Goal: Information Seeking & Learning: Understand process/instructions

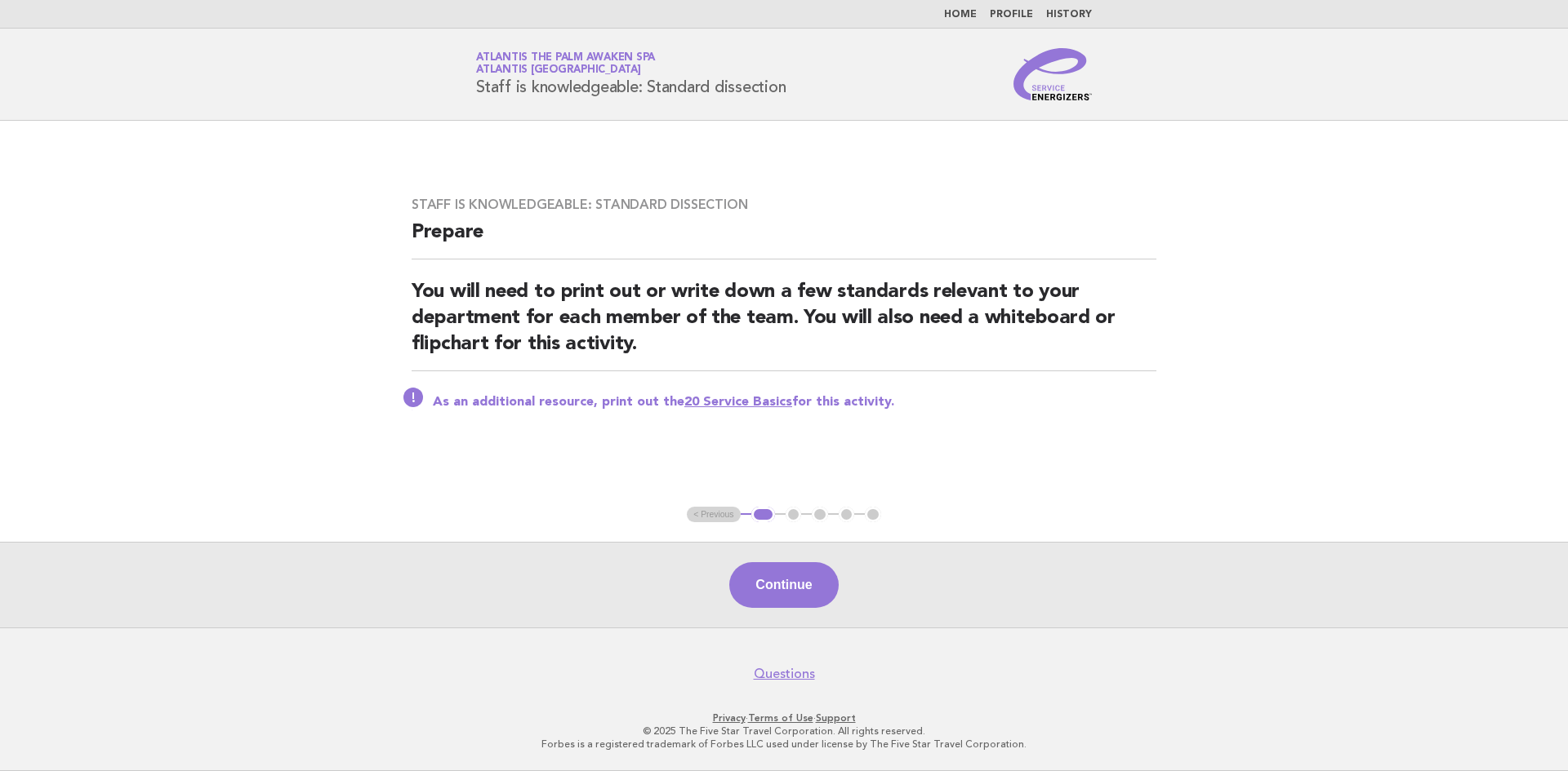
click at [962, 15] on link "Home" at bounding box center [960, 14] width 32 height 10
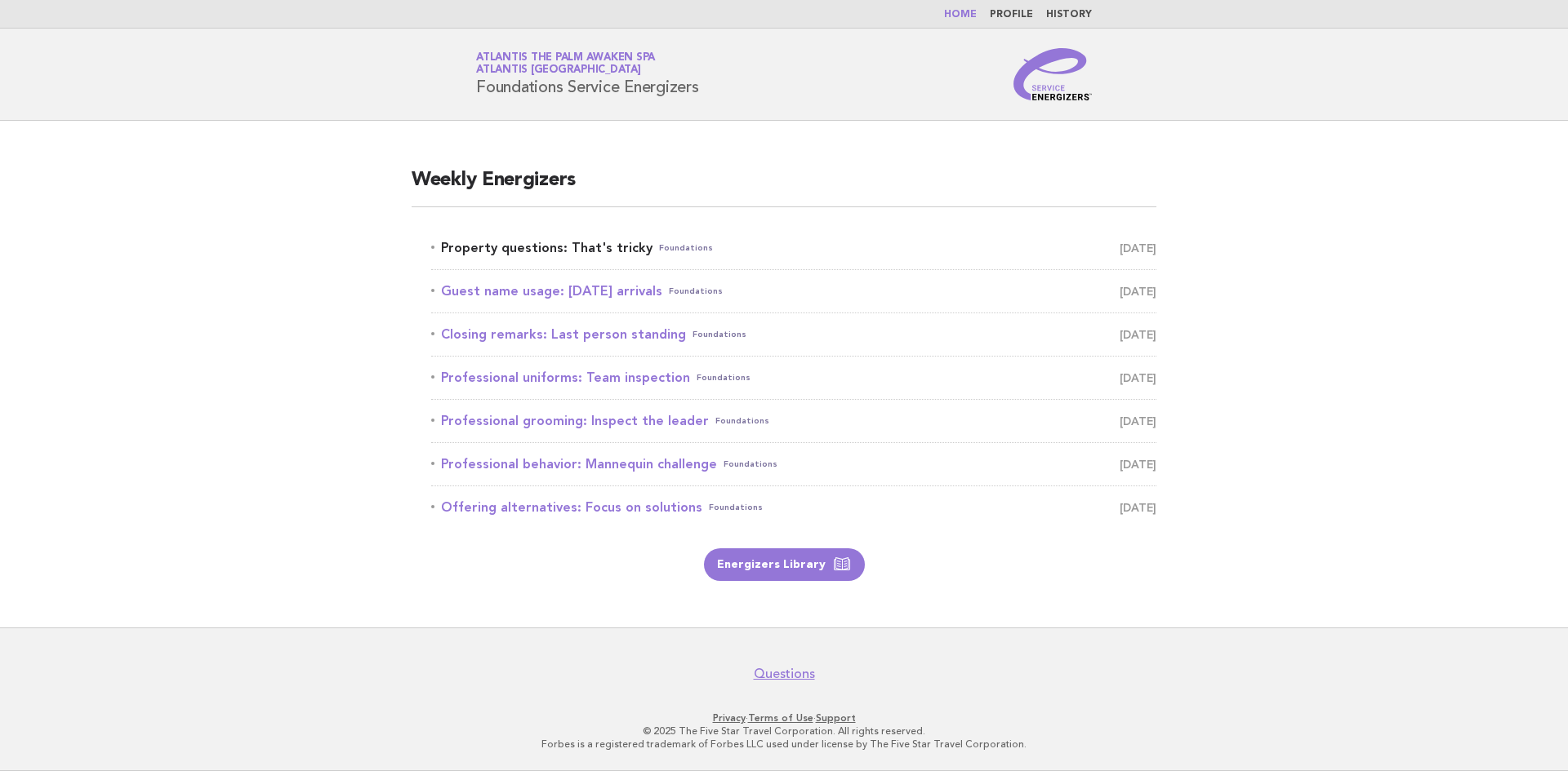
click at [620, 251] on link "Property questions: That's tricky Foundations August 31" at bounding box center [793, 248] width 725 height 23
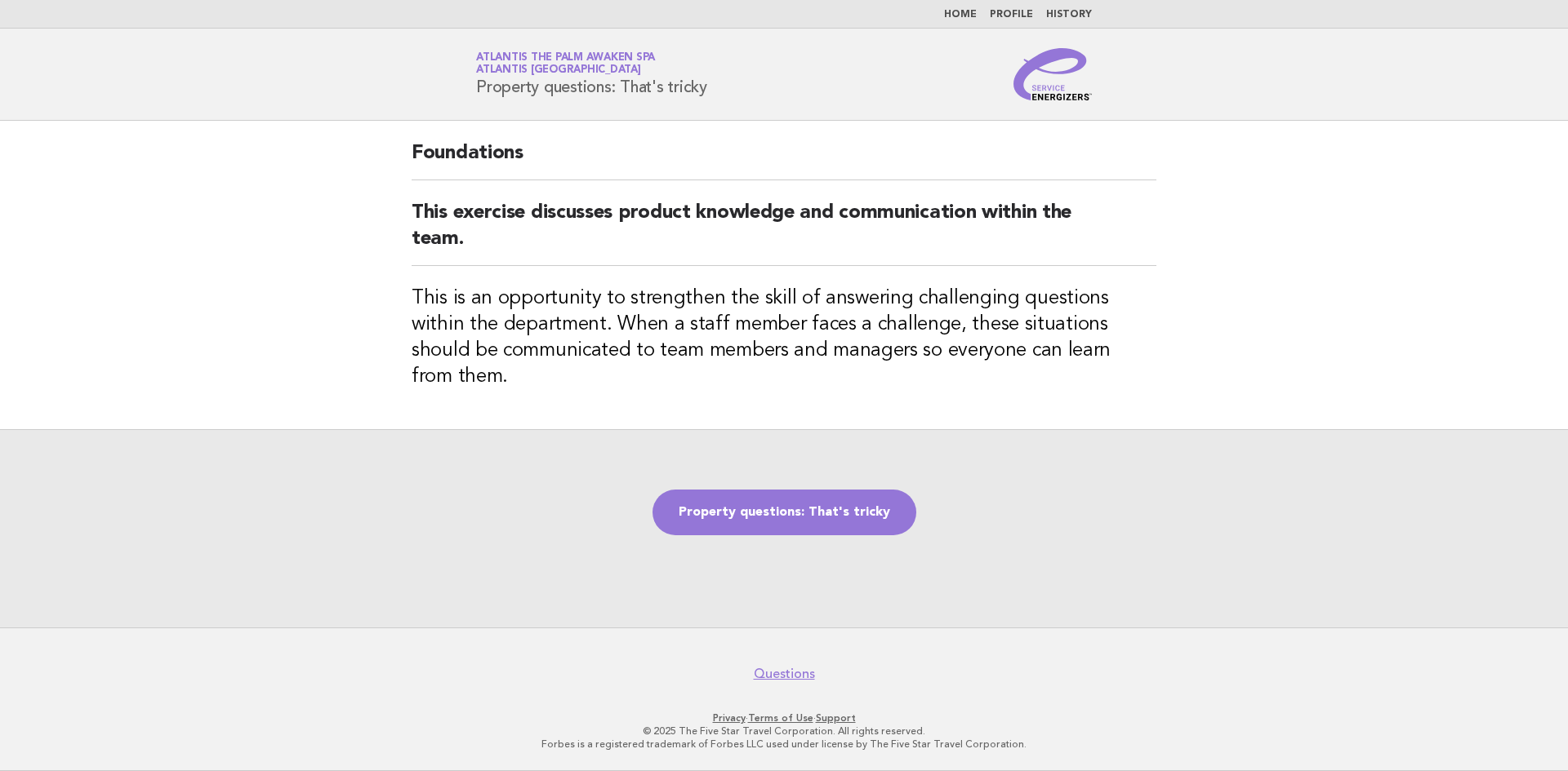
drag, startPoint x: 734, startPoint y: 91, endPoint x: 478, endPoint y: 100, distance: 256.2
click at [472, 106] on header "Service Energizers Atlantis The Palm Awaken Spa Atlantis Dubai Property questio…" at bounding box center [784, 74] width 1568 height 92
copy h1 "Property questions: That's tricky"
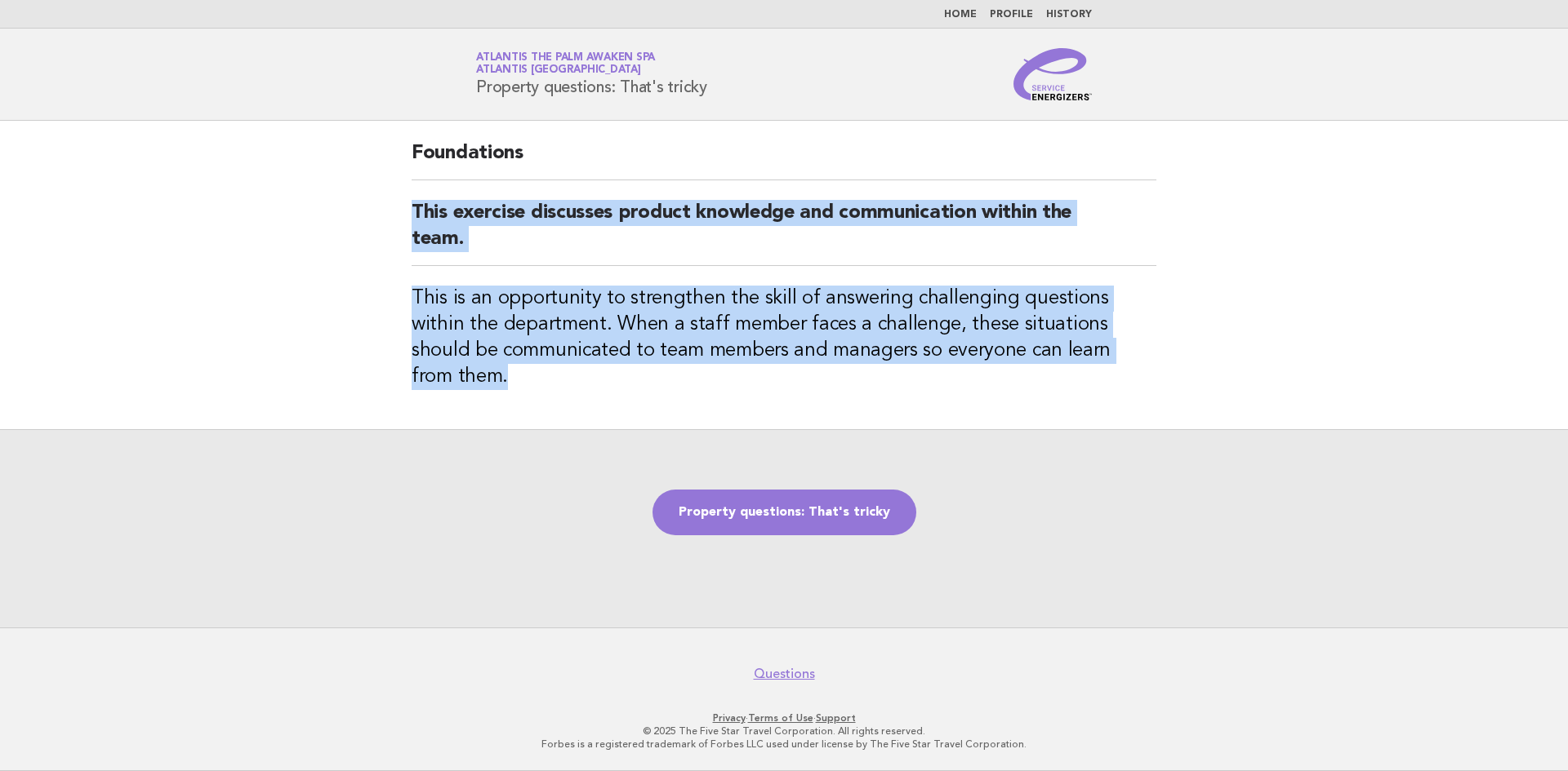
drag, startPoint x: 1118, startPoint y: 354, endPoint x: 414, endPoint y: 217, distance: 717.2
click at [408, 221] on div "Foundations This exercise discusses product knowledge and communication within …" at bounding box center [784, 275] width 784 height 308
click at [542, 260] on h2 "This exercise discusses product knowledge and communication within the team." at bounding box center [784, 232] width 745 height 66
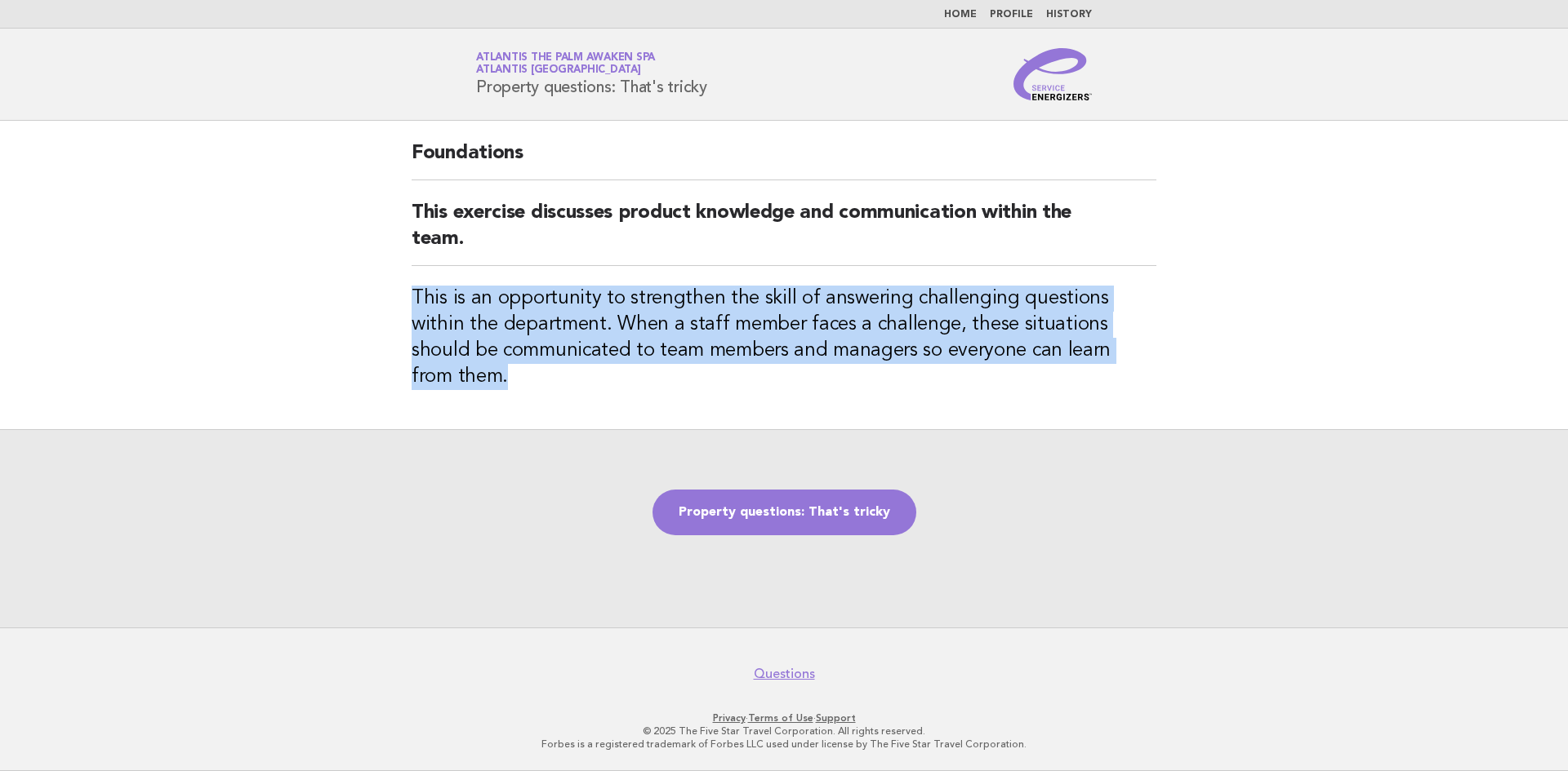
drag, startPoint x: 402, startPoint y: 293, endPoint x: 1117, endPoint y: 369, distance: 719.0
click at [1117, 369] on div "Foundations This exercise discusses product knowledge and communication within …" at bounding box center [784, 275] width 784 height 308
click at [847, 503] on link "Property questions: That's tricky" at bounding box center [784, 513] width 264 height 46
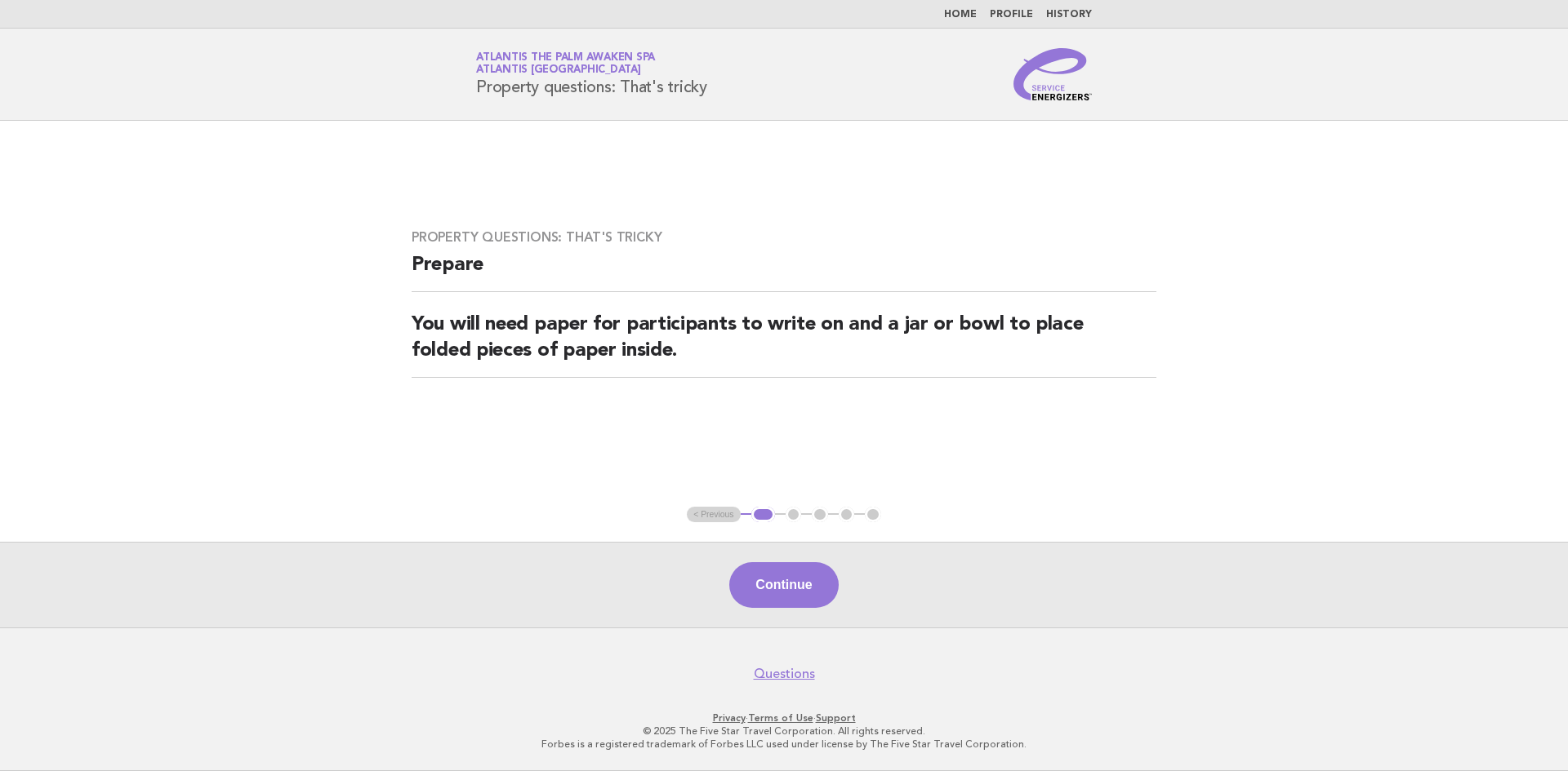
click at [805, 597] on button "Continue" at bounding box center [784, 585] width 109 height 46
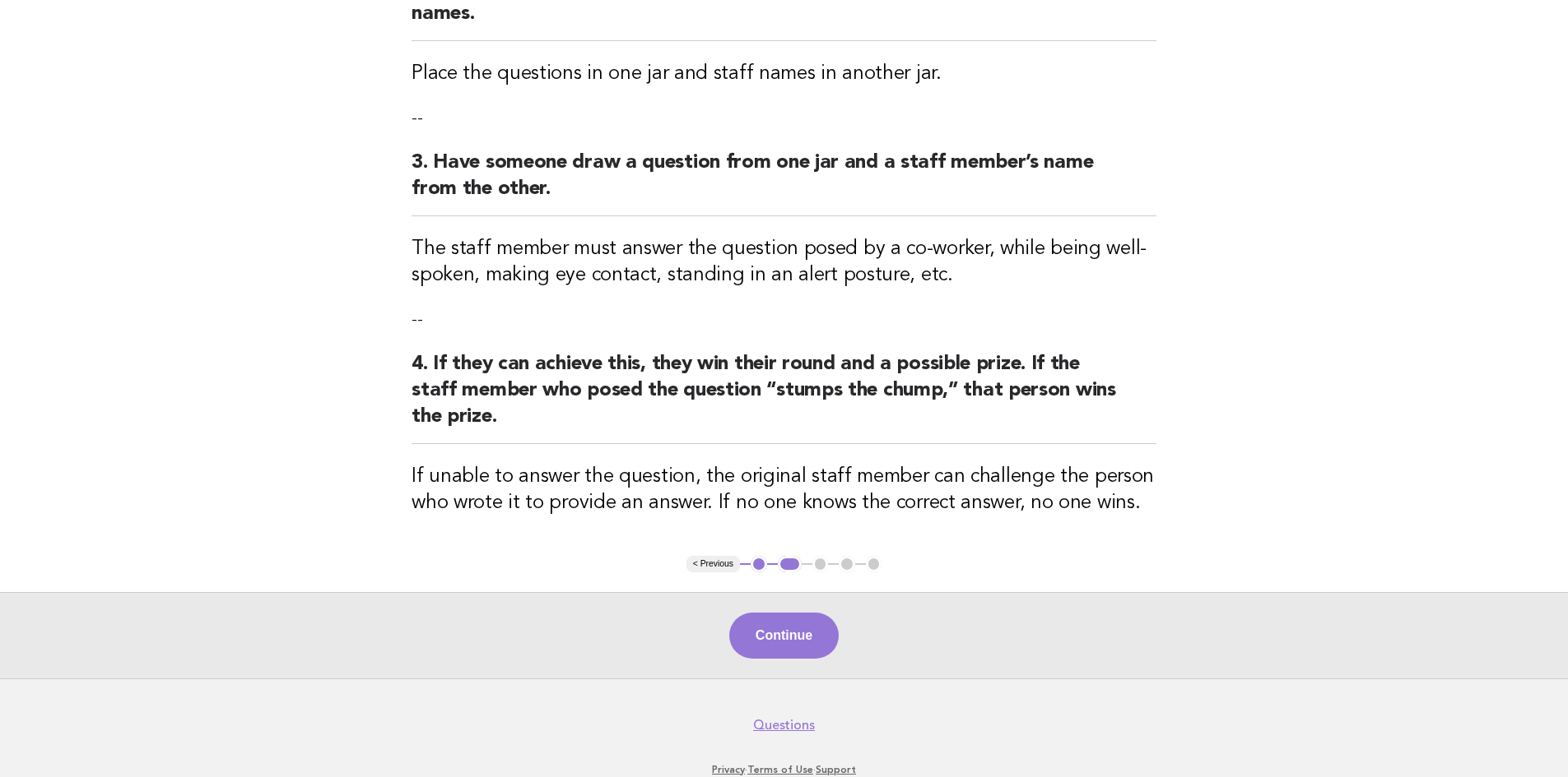
scroll to position [524, 0]
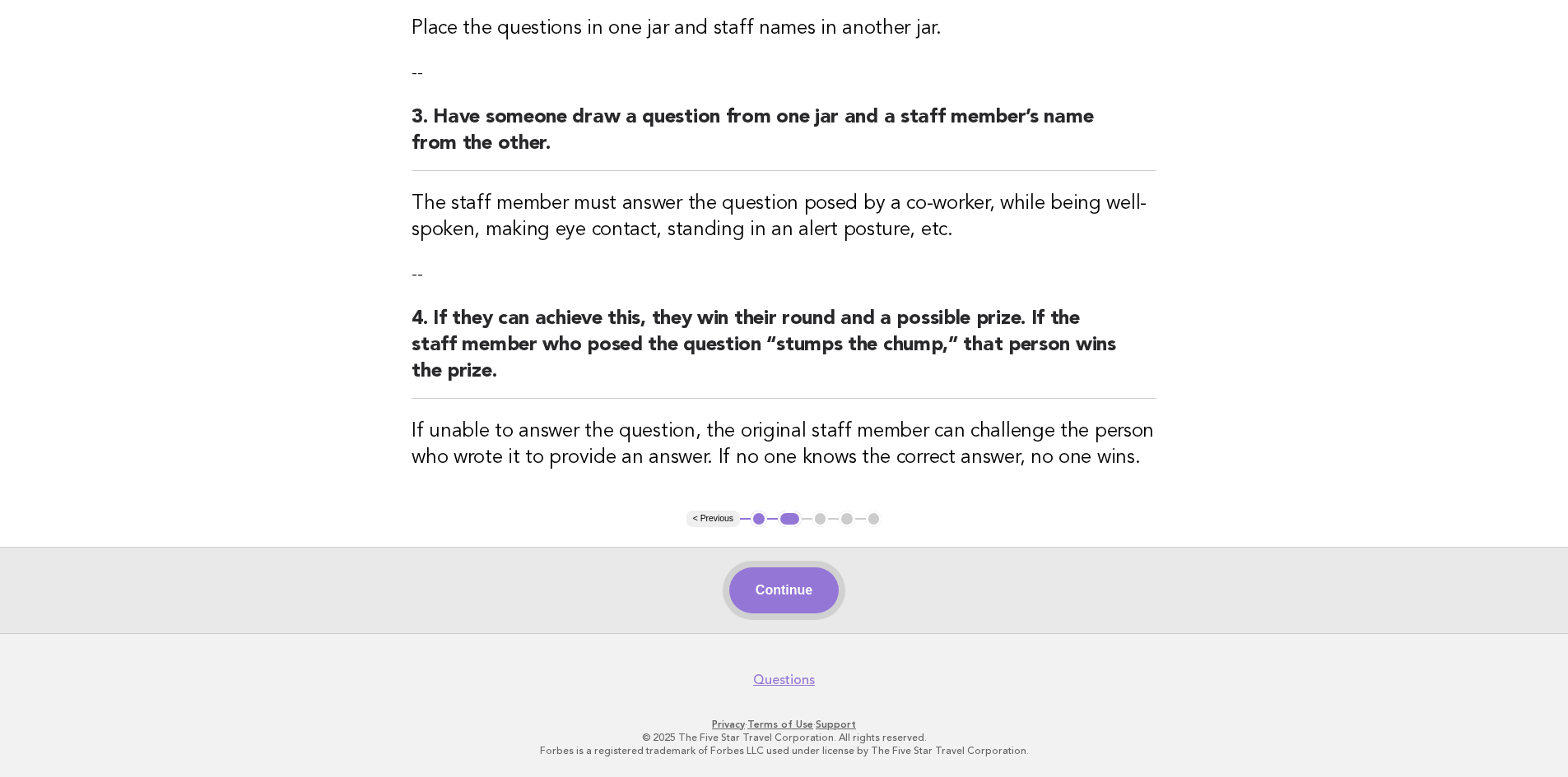
click at [807, 584] on button "Continue" at bounding box center [784, 591] width 110 height 46
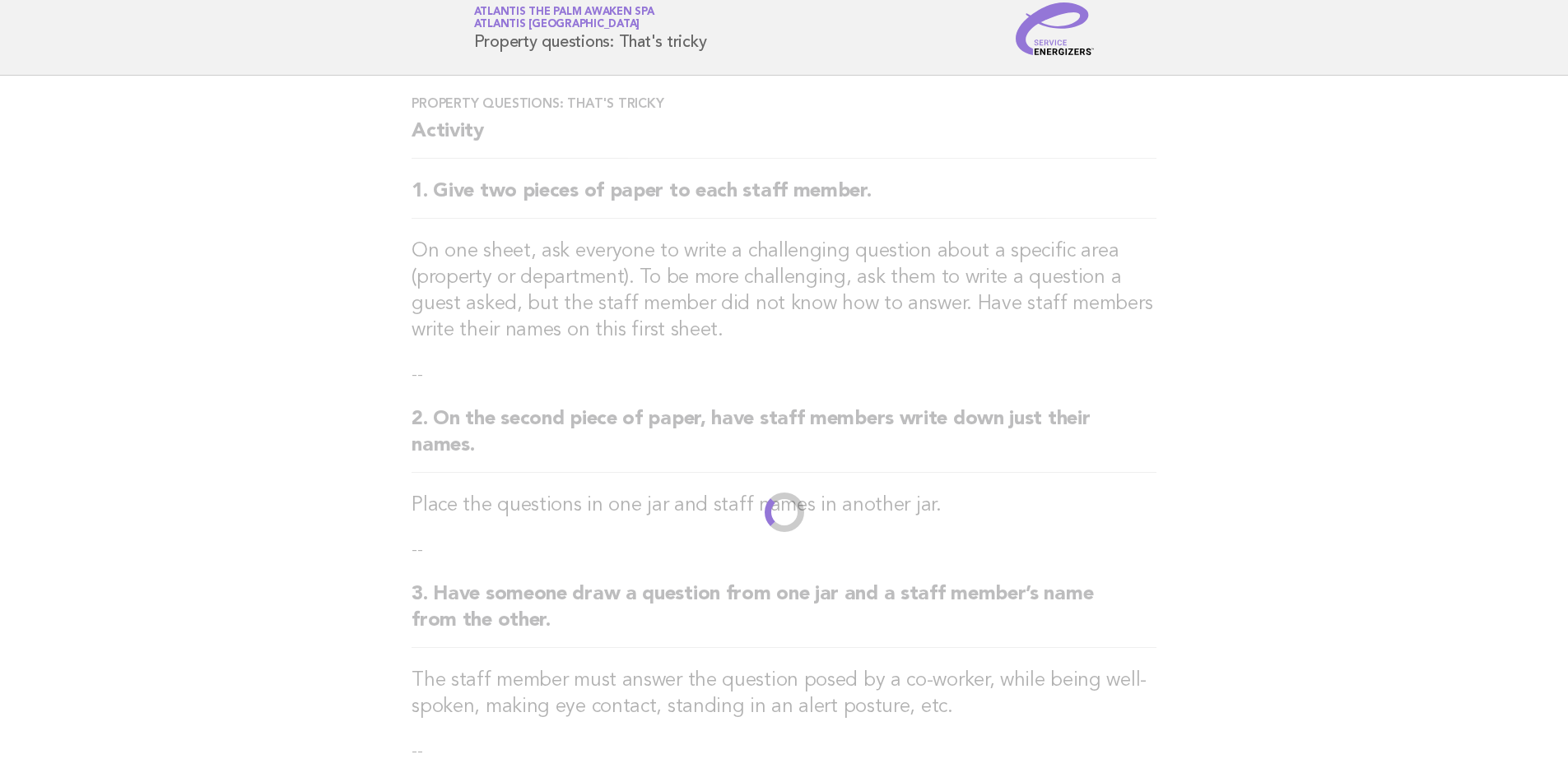
scroll to position [0, 0]
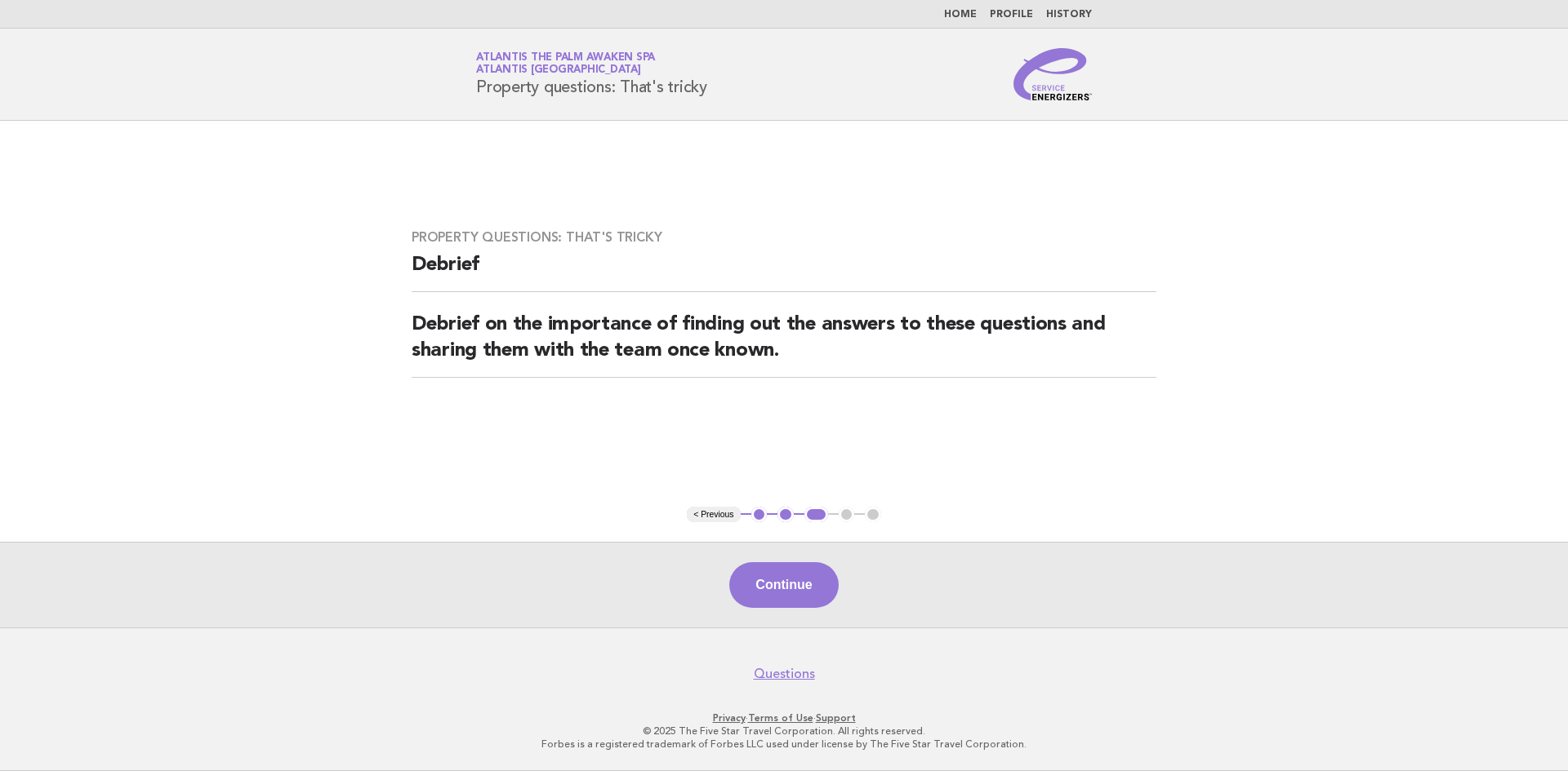
click at [787, 516] on button "2" at bounding box center [785, 515] width 17 height 17
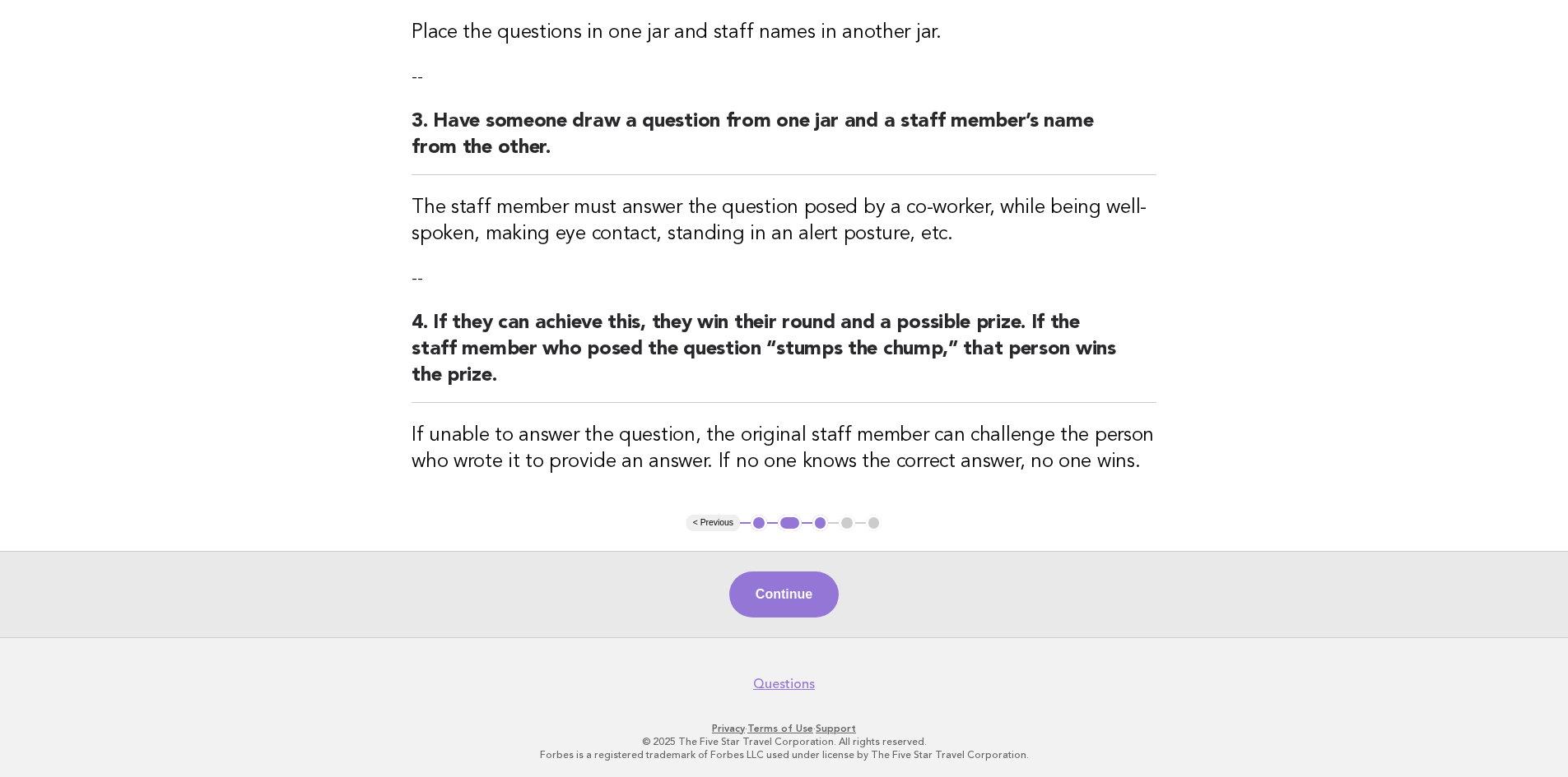
scroll to position [524, 0]
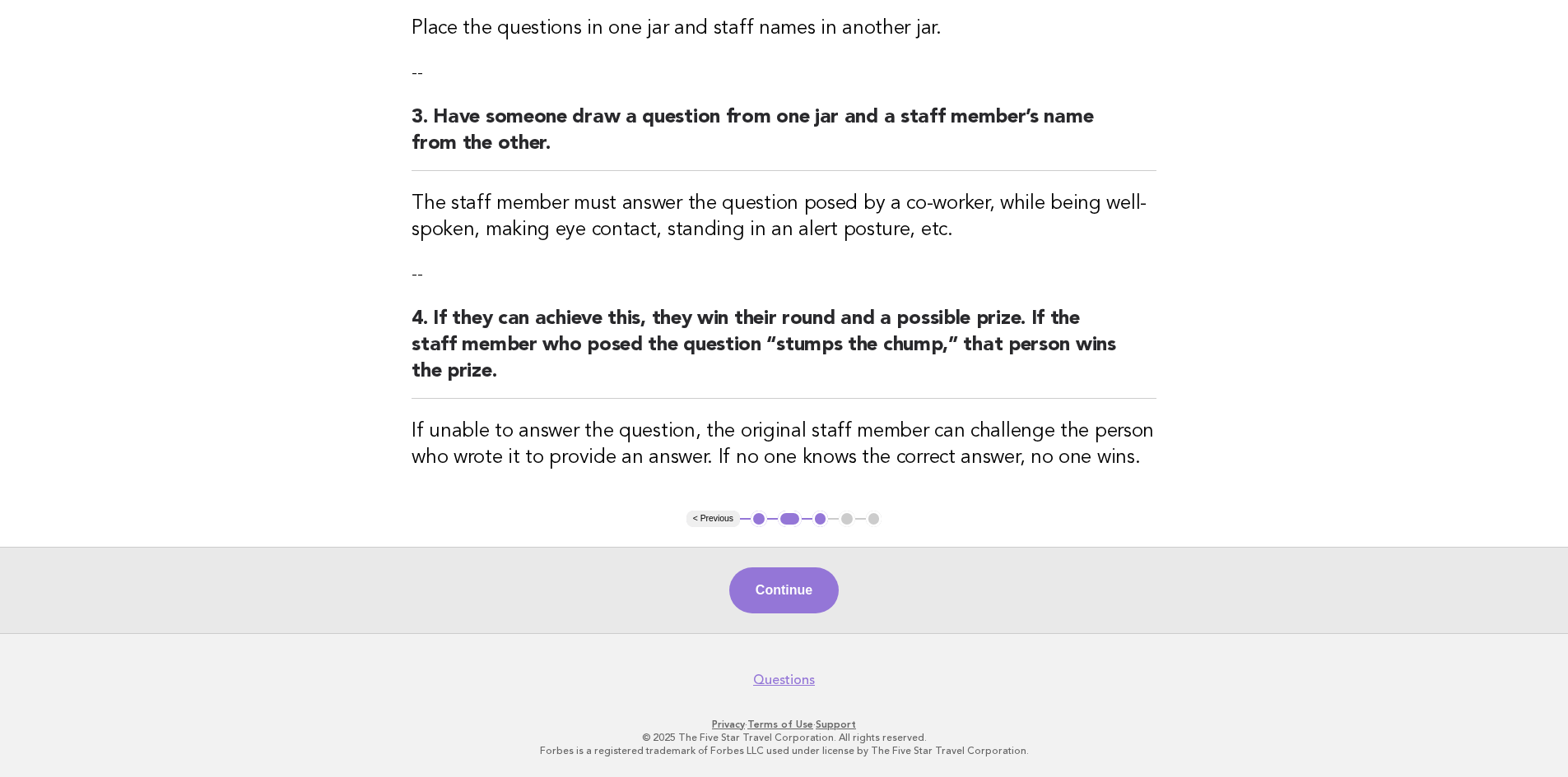
click at [757, 519] on button "1" at bounding box center [759, 519] width 17 height 17
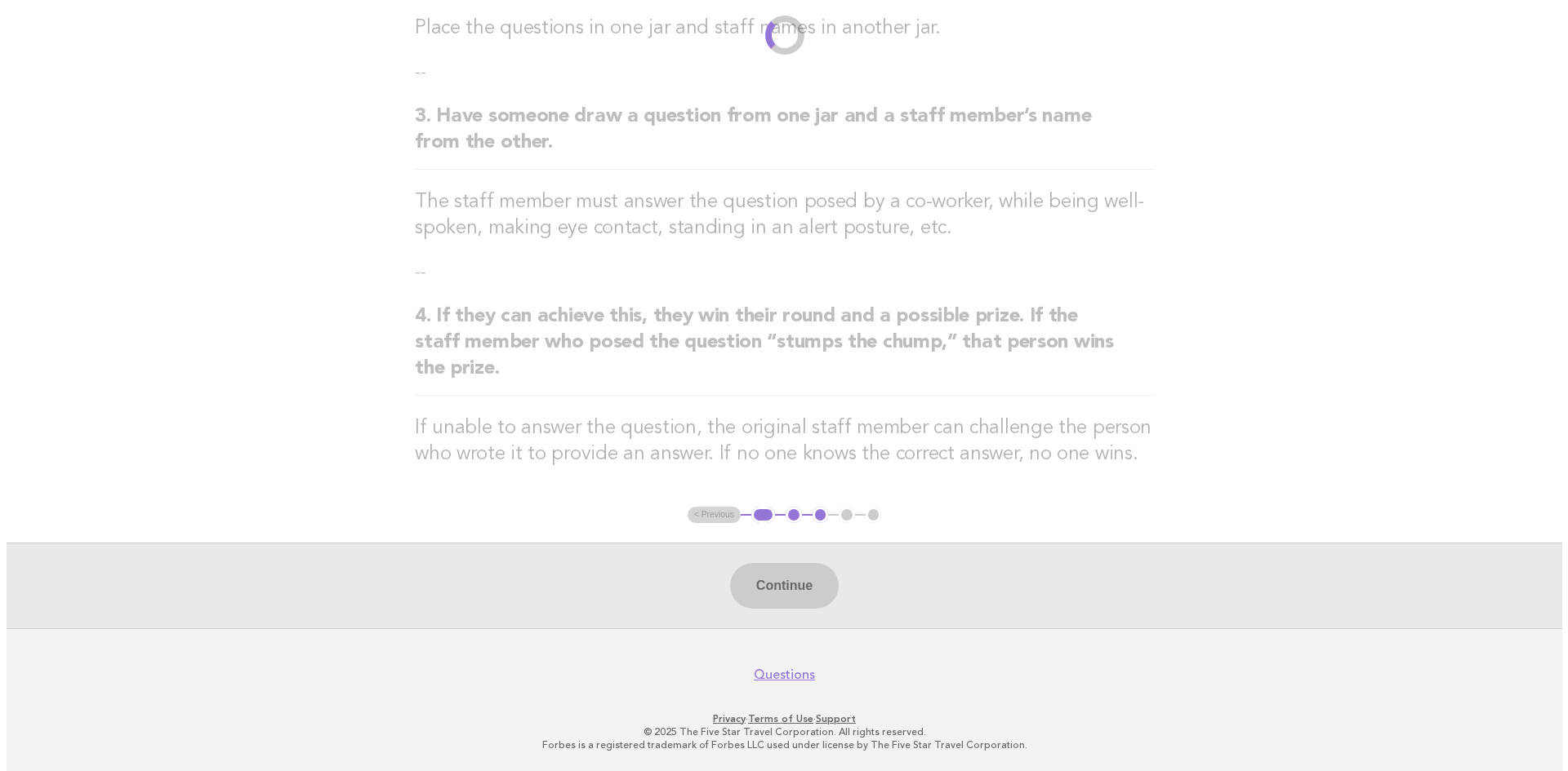
scroll to position [0, 0]
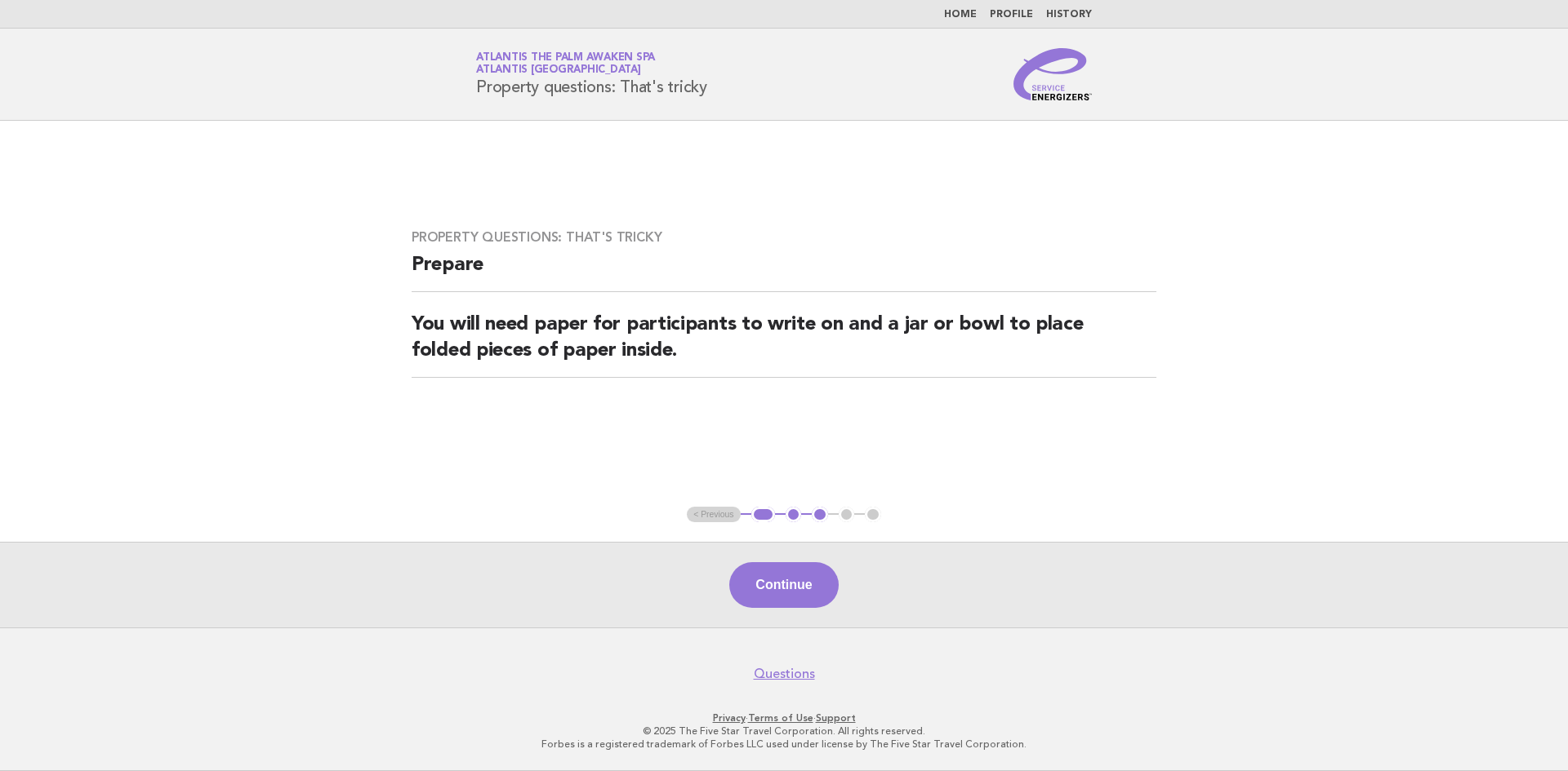
click at [717, 515] on ul "< Previous 1 2 3 4 5" at bounding box center [784, 515] width 195 height 17
click at [686, 520] on main "Property questions: That's tricky Prepare You will need paper for participants …" at bounding box center [784, 374] width 1568 height 507
click at [758, 512] on button "1" at bounding box center [763, 515] width 24 height 17
click at [970, 15] on link "Home" at bounding box center [960, 14] width 32 height 10
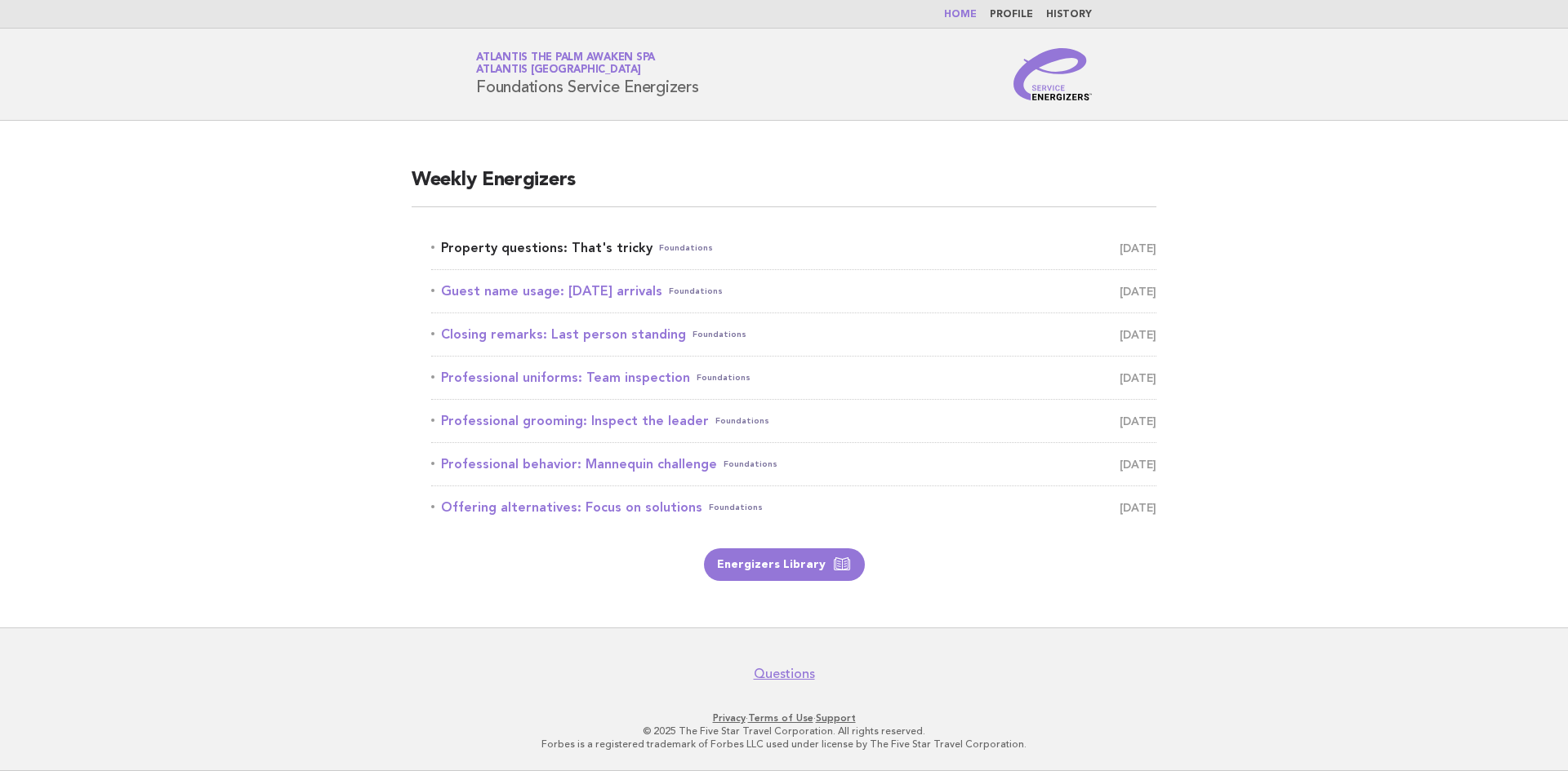
click at [470, 244] on link "Property questions: That's tricky Foundations [DATE]" at bounding box center [793, 248] width 725 height 23
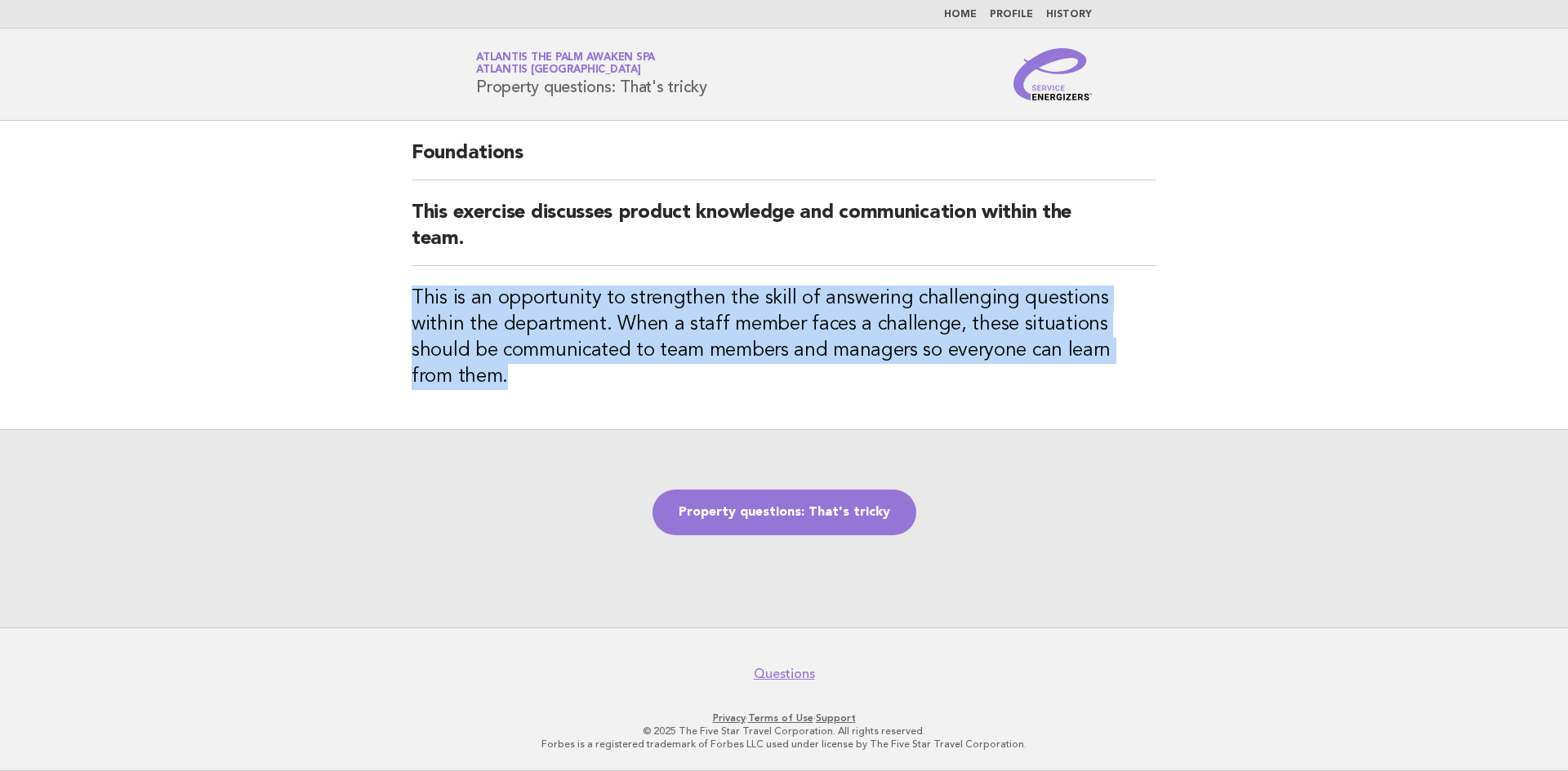
drag, startPoint x: 413, startPoint y: 295, endPoint x: 1117, endPoint y: 361, distance: 707.1
click at [1117, 361] on h3 "This is an opportunity to strengthen the skill of answering challenging questio…" at bounding box center [784, 337] width 745 height 104
copy h3 "This is an opportunity to strengthen the skill of answering challenging questio…"
